Goal: Information Seeking & Learning: Learn about a topic

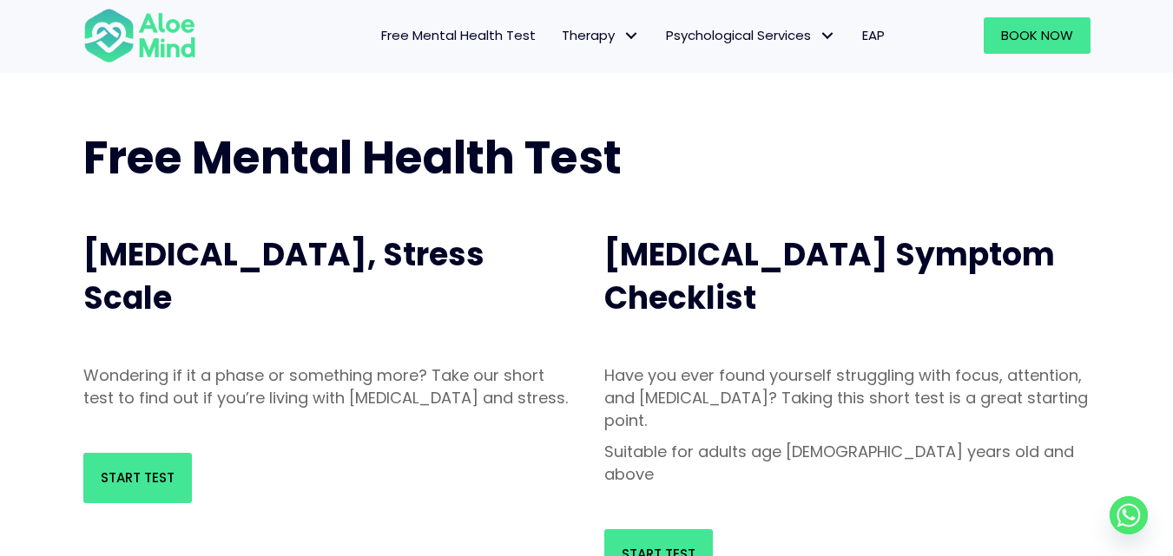
scroll to position [87, 0]
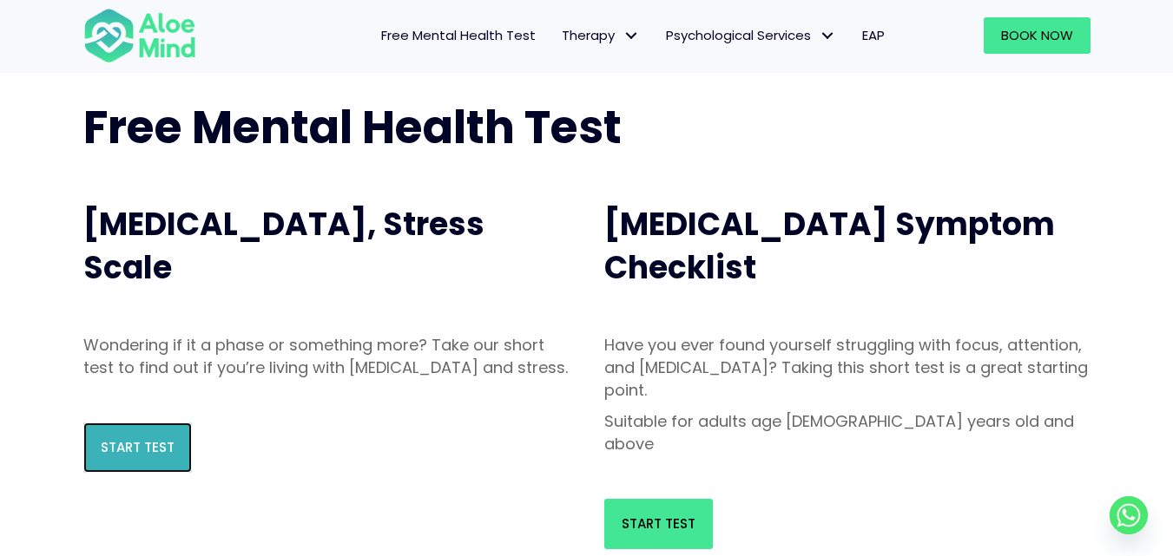
click at [113, 457] on span "Start Test" at bounding box center [138, 447] width 74 height 18
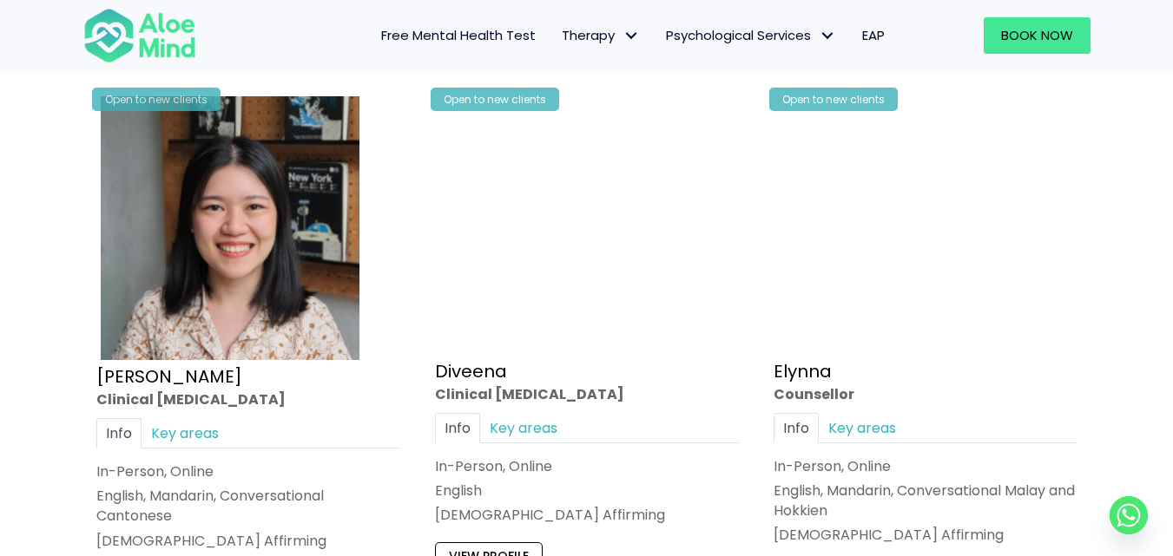
scroll to position [1649, 0]
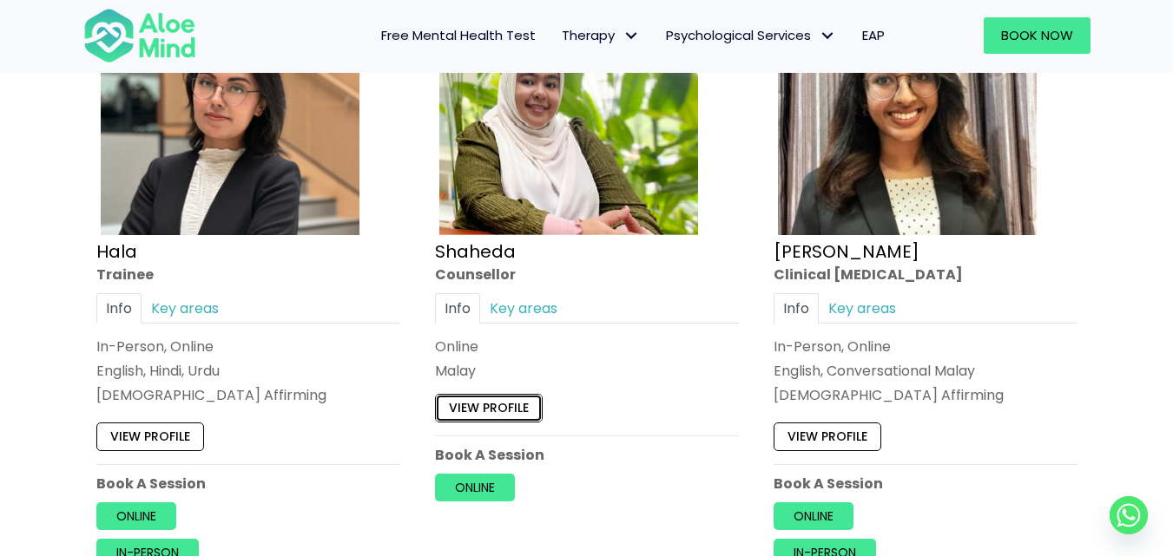
click at [458, 409] on link "View profile" at bounding box center [489, 409] width 108 height 28
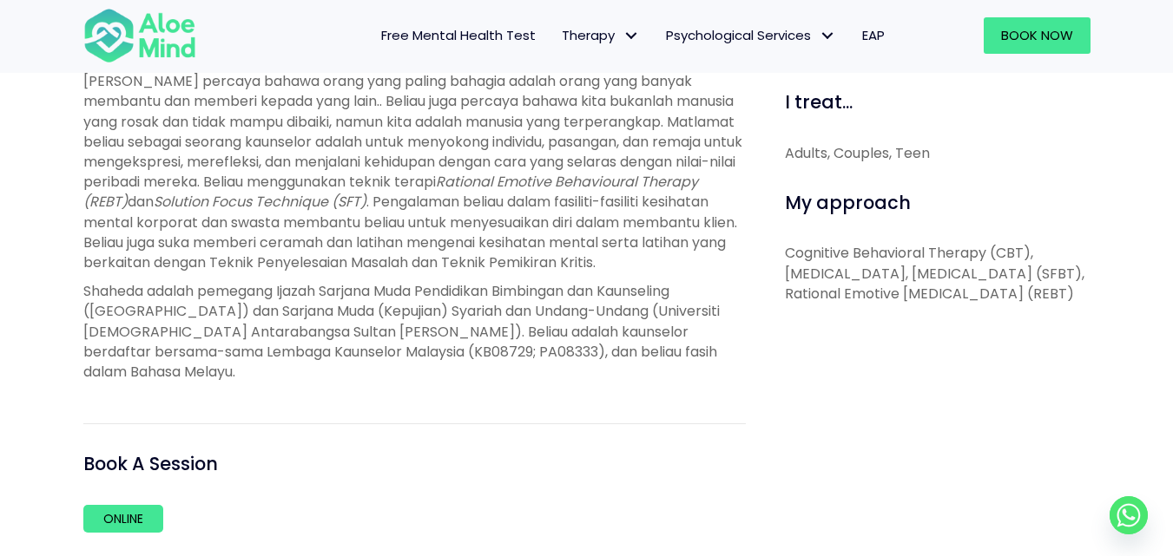
scroll to position [868, 0]
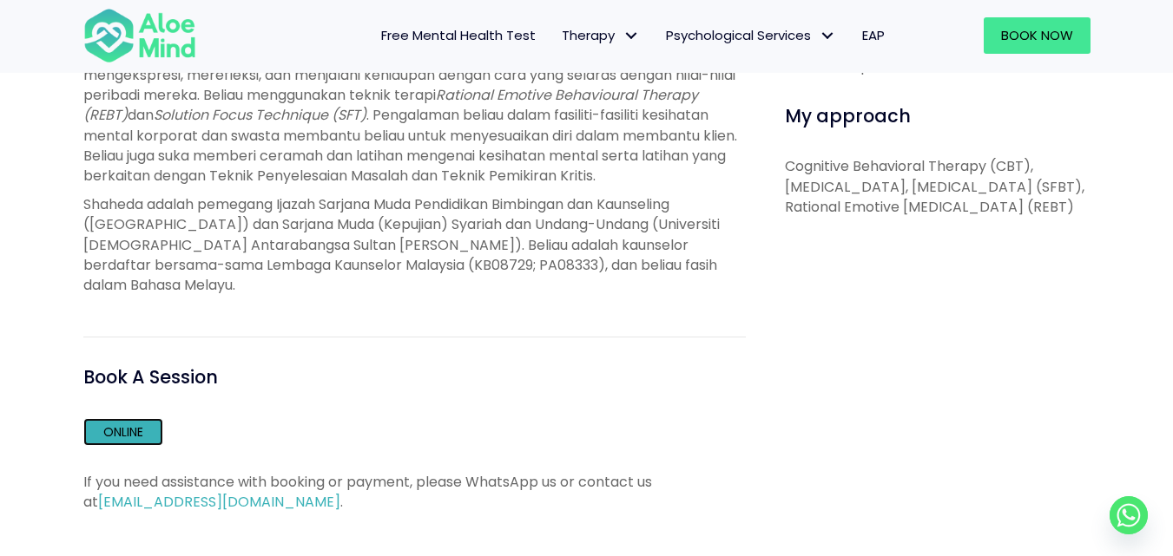
click at [108, 431] on link "Online" at bounding box center [123, 432] width 80 height 28
